Goal: Complete application form

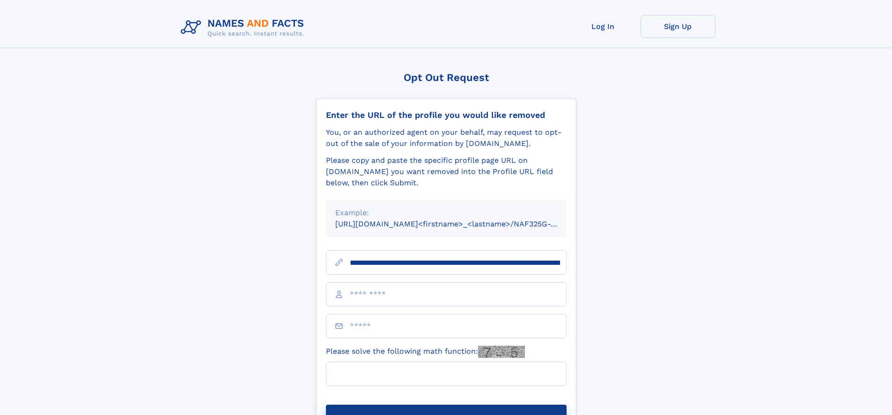
type input "**********"
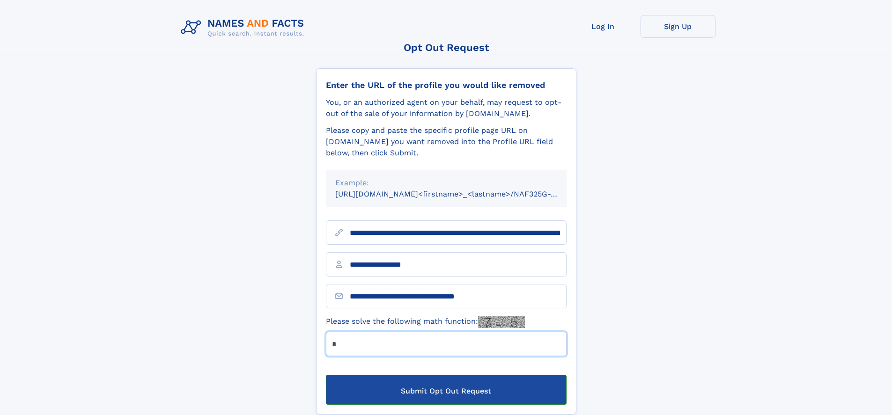
type input "*"
click at [446, 400] on button "Submit Opt Out Request" at bounding box center [446, 390] width 241 height 30
